Goal: Navigation & Orientation: Find specific page/section

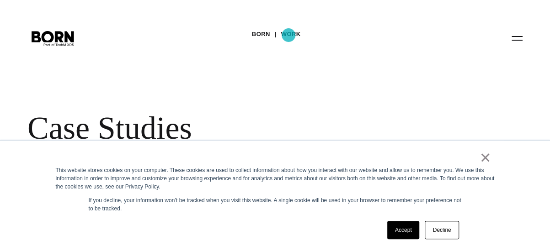
click at [287, 31] on link "Work" at bounding box center [291, 34] width 20 height 14
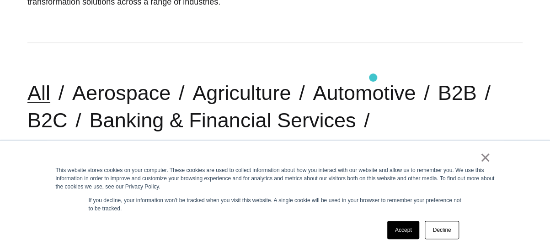
scroll to position [201, 0]
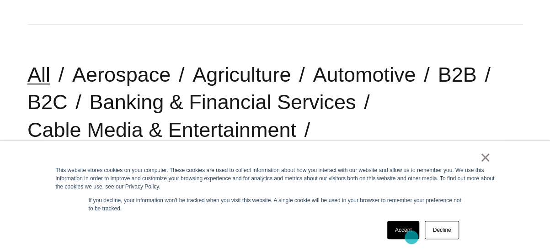
click at [410, 238] on link "Accept" at bounding box center [403, 230] width 32 height 18
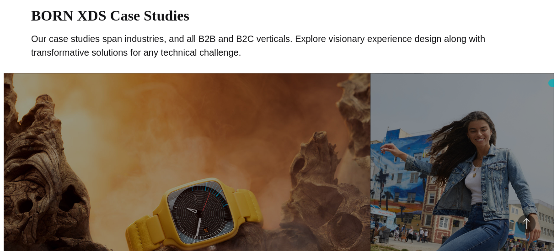
scroll to position [0, 0]
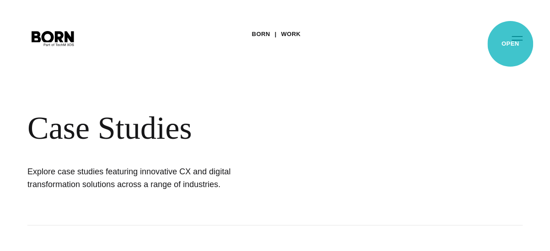
click at [510, 44] on button "Primary Menu" at bounding box center [517, 37] width 22 height 19
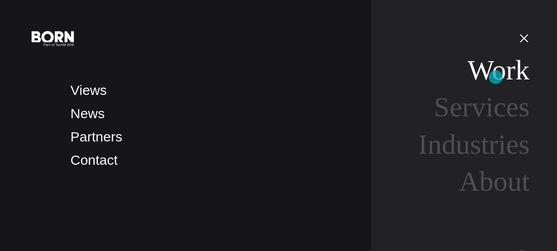
click at [495, 77] on link "Work" at bounding box center [498, 69] width 62 height 31
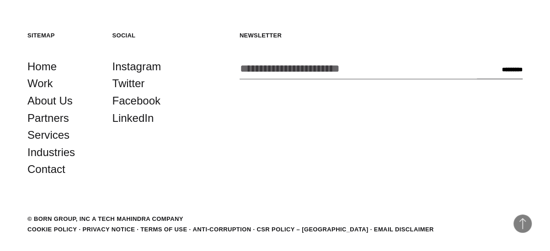
scroll to position [2519, 0]
